Goal: Transaction & Acquisition: Purchase product/service

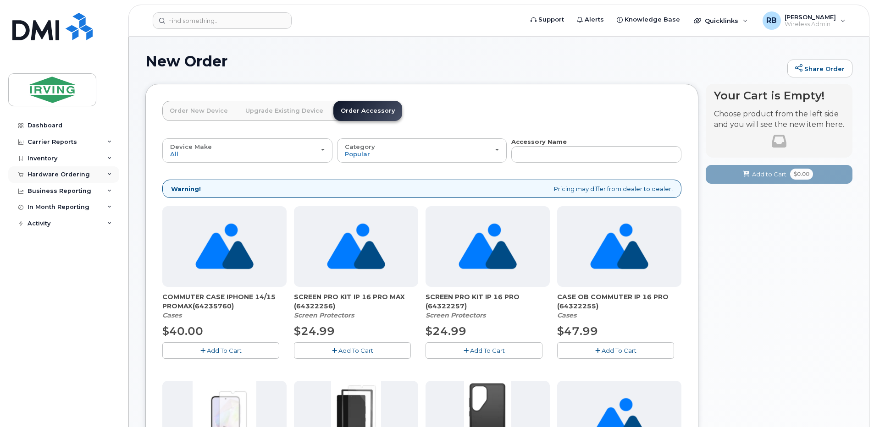
click at [45, 179] on div "Hardware Ordering" at bounding box center [63, 174] width 111 height 17
click at [43, 208] on div "Orders" at bounding box center [43, 209] width 22 height 8
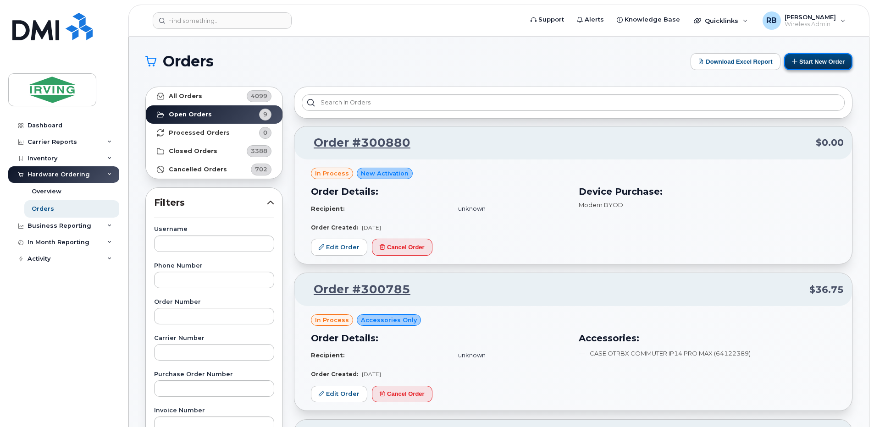
click at [808, 63] on button "Start New Order" at bounding box center [818, 61] width 68 height 17
click at [807, 60] on button "Start New Order" at bounding box center [818, 61] width 68 height 17
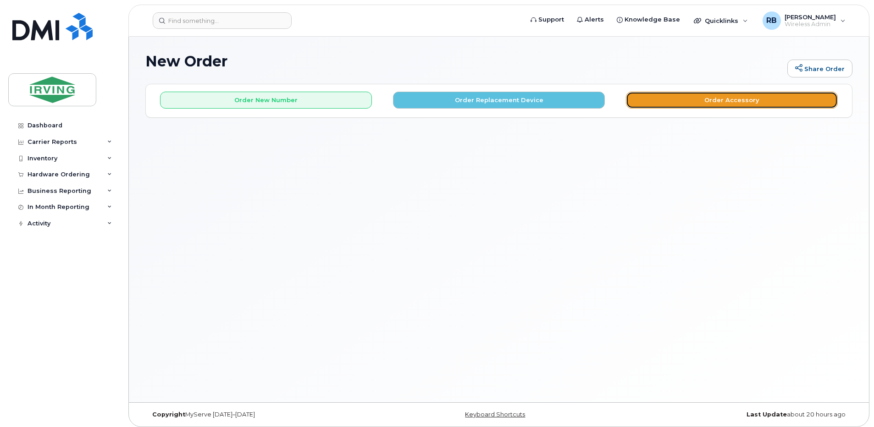
click at [661, 103] on button "Order Accessory" at bounding box center [732, 100] width 212 height 17
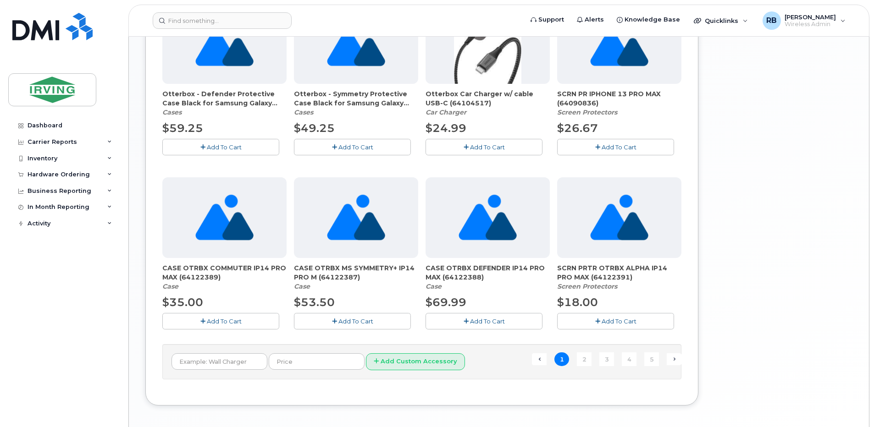
scroll to position [590, 0]
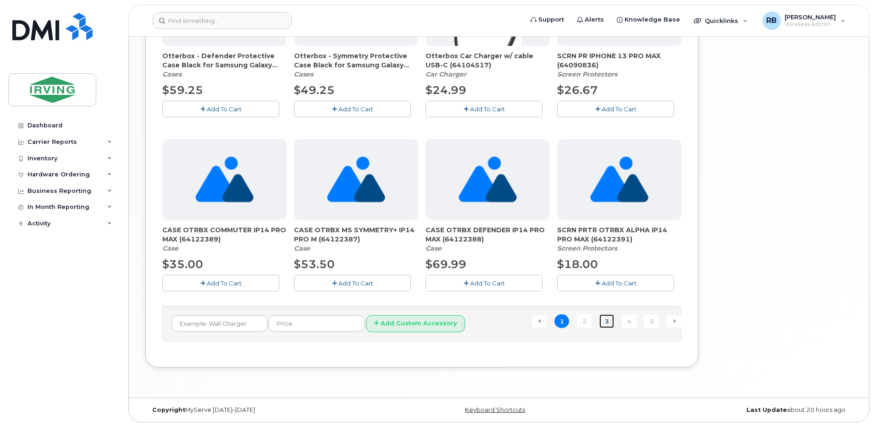
click at [605, 318] on link "3" at bounding box center [606, 321] width 15 height 14
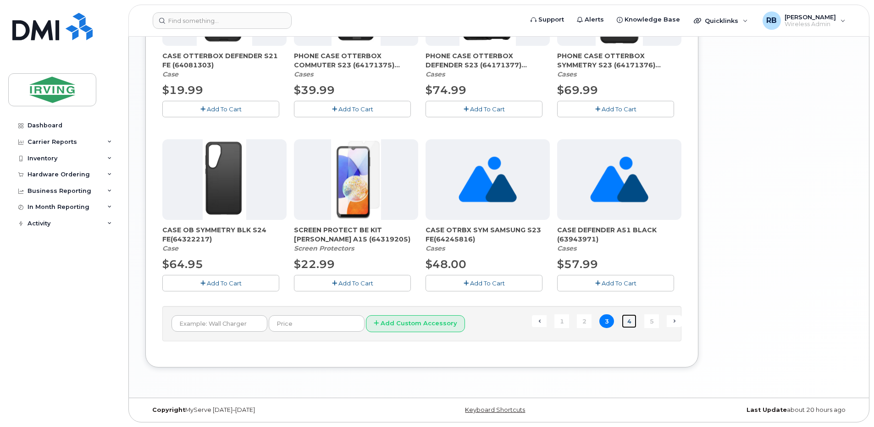
click at [627, 322] on link "4" at bounding box center [629, 321] width 15 height 14
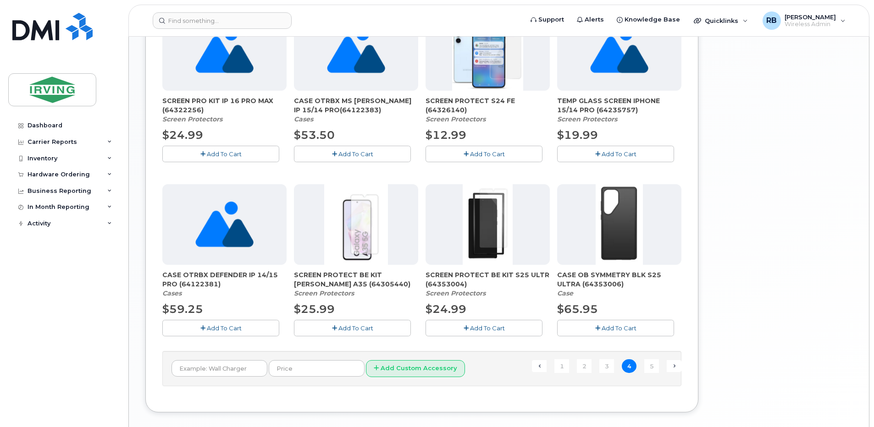
scroll to position [284, 0]
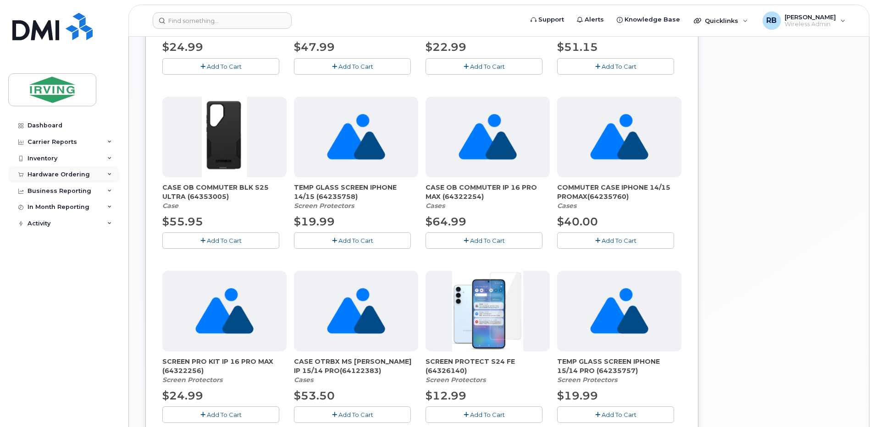
click at [75, 177] on div "Hardware Ordering" at bounding box center [59, 174] width 62 height 7
click at [41, 207] on div "Orders" at bounding box center [43, 209] width 22 height 8
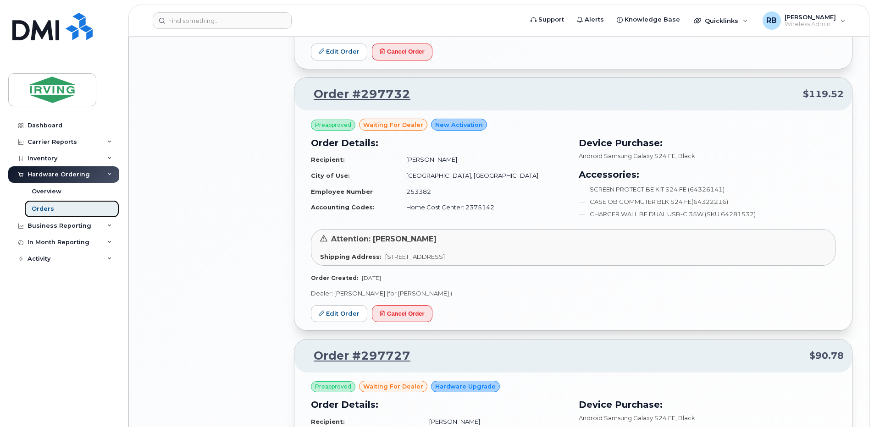
scroll to position [1100, 0]
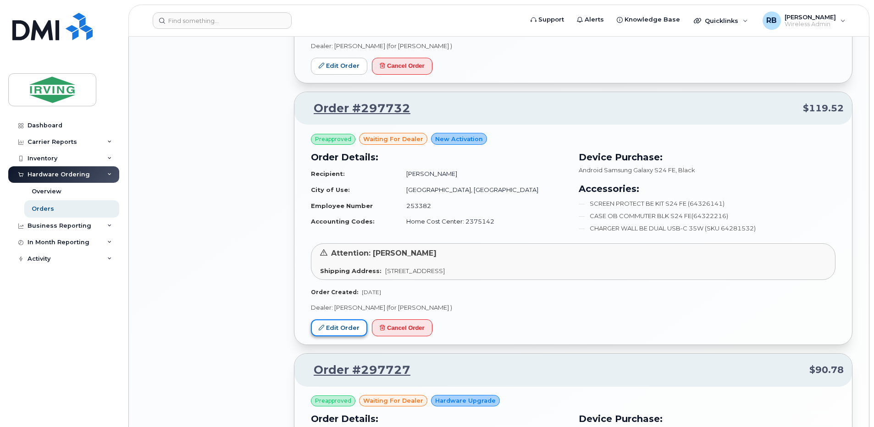
click at [345, 333] on link "Edit Order" at bounding box center [339, 328] width 56 height 17
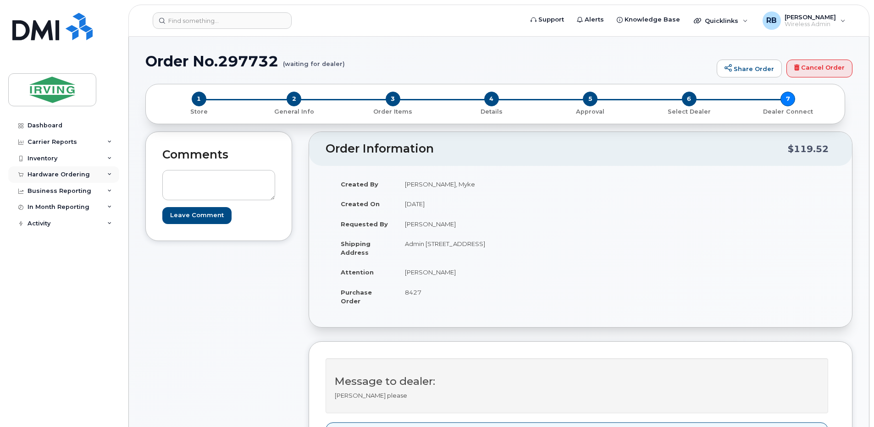
click at [33, 178] on div "Hardware Ordering" at bounding box center [59, 174] width 62 height 7
click at [39, 209] on div "Orders" at bounding box center [43, 209] width 22 height 8
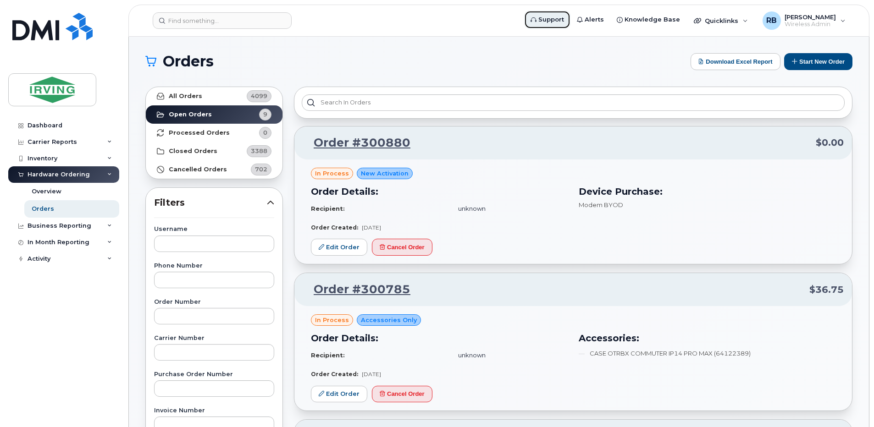
click at [570, 17] on link "Support" at bounding box center [547, 20] width 46 height 18
click at [841, 20] on div "RB Roberts, Brad Wireless Admin" at bounding box center [804, 20] width 96 height 18
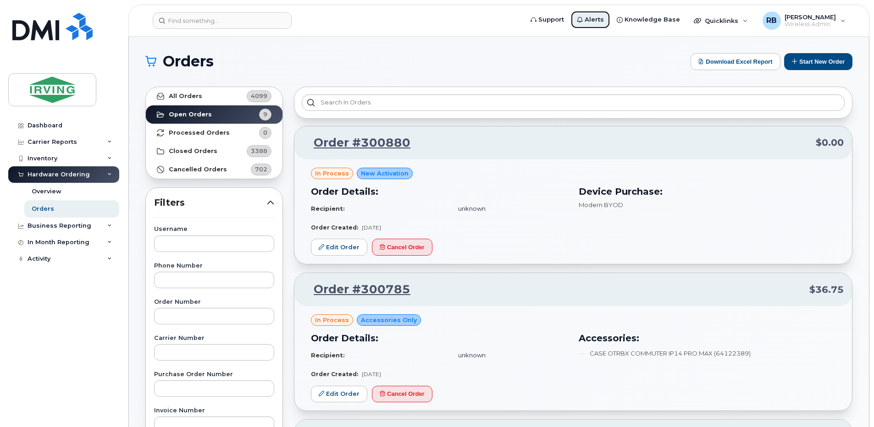
click at [610, 23] on link "Alerts" at bounding box center [590, 20] width 40 height 18
click at [602, 17] on span "Alerts" at bounding box center [593, 19] width 19 height 9
click at [652, 17] on span "Knowledge Base" at bounding box center [651, 19] width 55 height 9
click at [49, 176] on div "Hardware Ordering" at bounding box center [59, 174] width 62 height 7
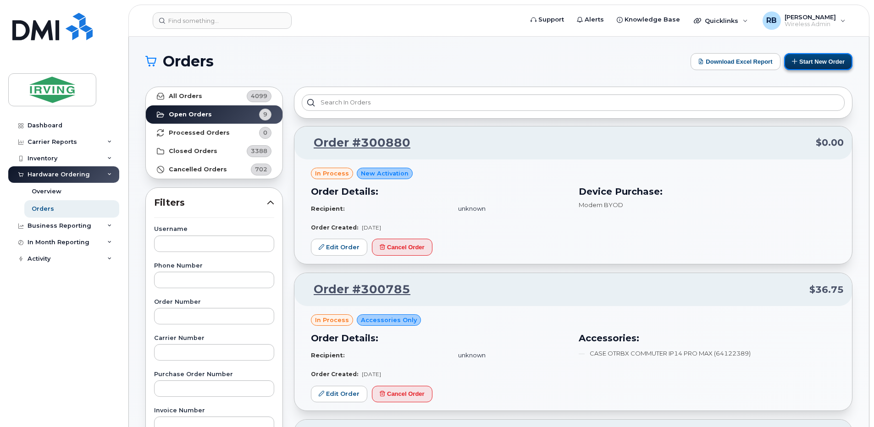
click at [812, 60] on button "Start New Order" at bounding box center [818, 61] width 68 height 17
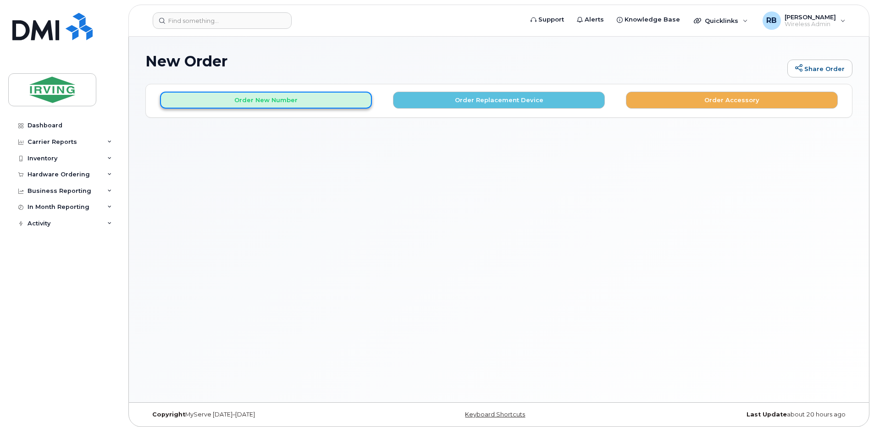
click at [300, 106] on button "Order New Number" at bounding box center [266, 100] width 212 height 17
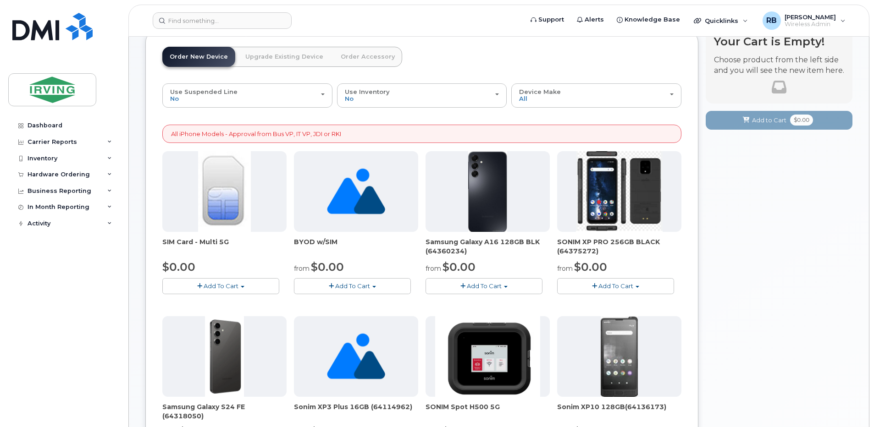
scroll to position [122, 0]
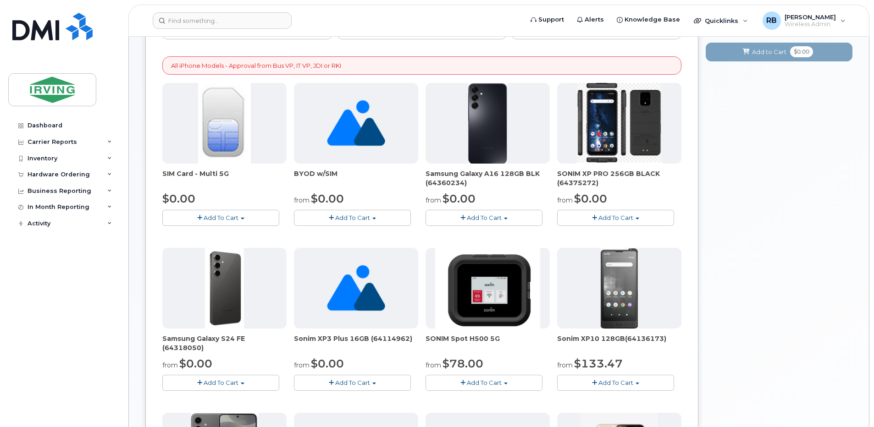
click at [476, 220] on span "Add To Cart" at bounding box center [484, 217] width 35 height 7
click at [562, 219] on button "Add To Cart" at bounding box center [615, 218] width 117 height 16
click at [550, 228] on div "SIM Card - Multi 5G $0.00 Add To Cart $0.00 - New Activation BYOD w/SIM from $0…" at bounding box center [421, 409] width 519 height 653
click at [40, 175] on div "Hardware Ordering" at bounding box center [59, 174] width 62 height 7
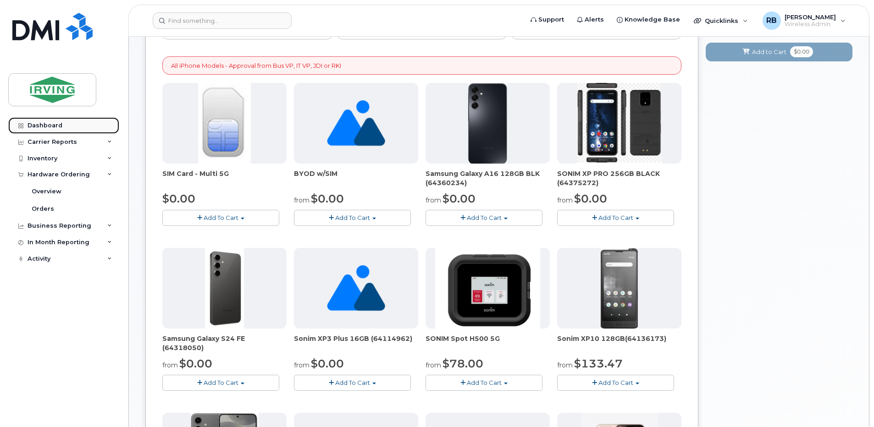
click at [39, 128] on div "Dashboard" at bounding box center [45, 125] width 35 height 7
